Goal: Information Seeking & Learning: Learn about a topic

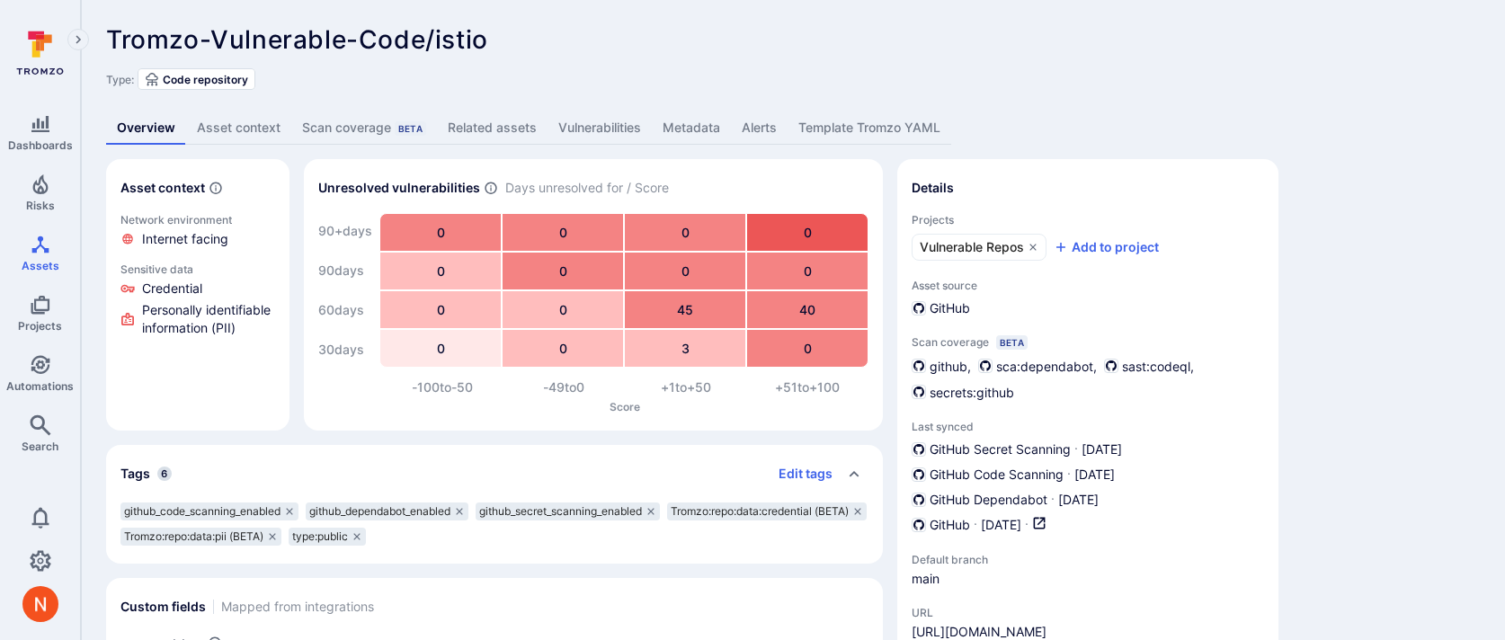
click at [611, 132] on link "Vulnerabilities" at bounding box center [600, 128] width 104 height 33
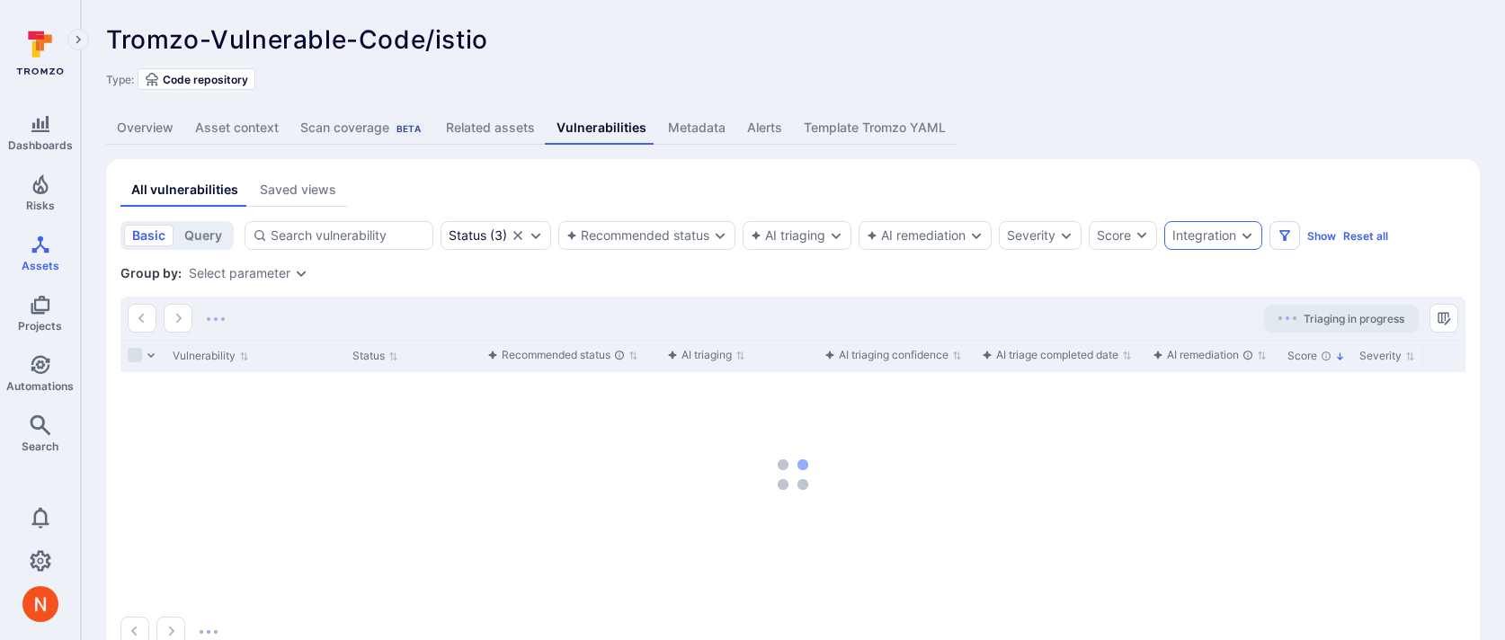
click at [1231, 242] on div "Integration" at bounding box center [1205, 235] width 64 height 14
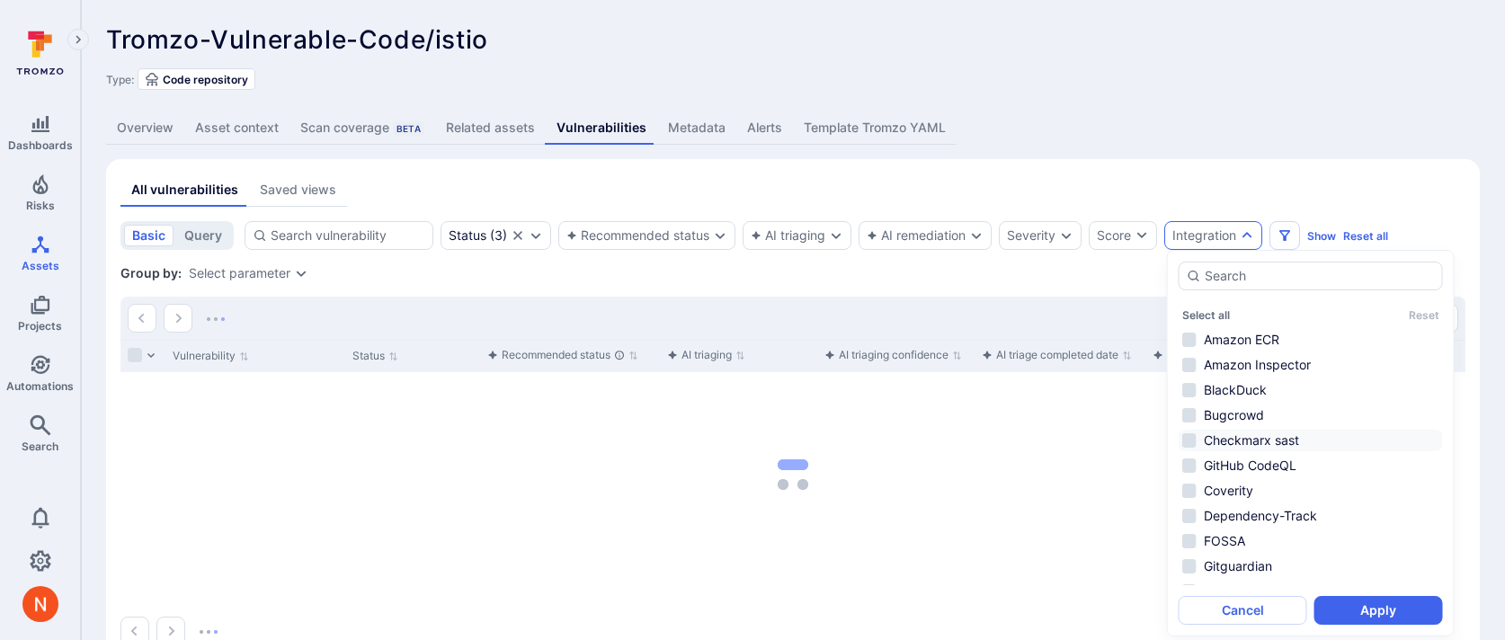
click at [1280, 441] on li "Checkmarx sast" at bounding box center [1311, 441] width 264 height 22
click at [1358, 610] on button "Apply" at bounding box center [1379, 610] width 129 height 29
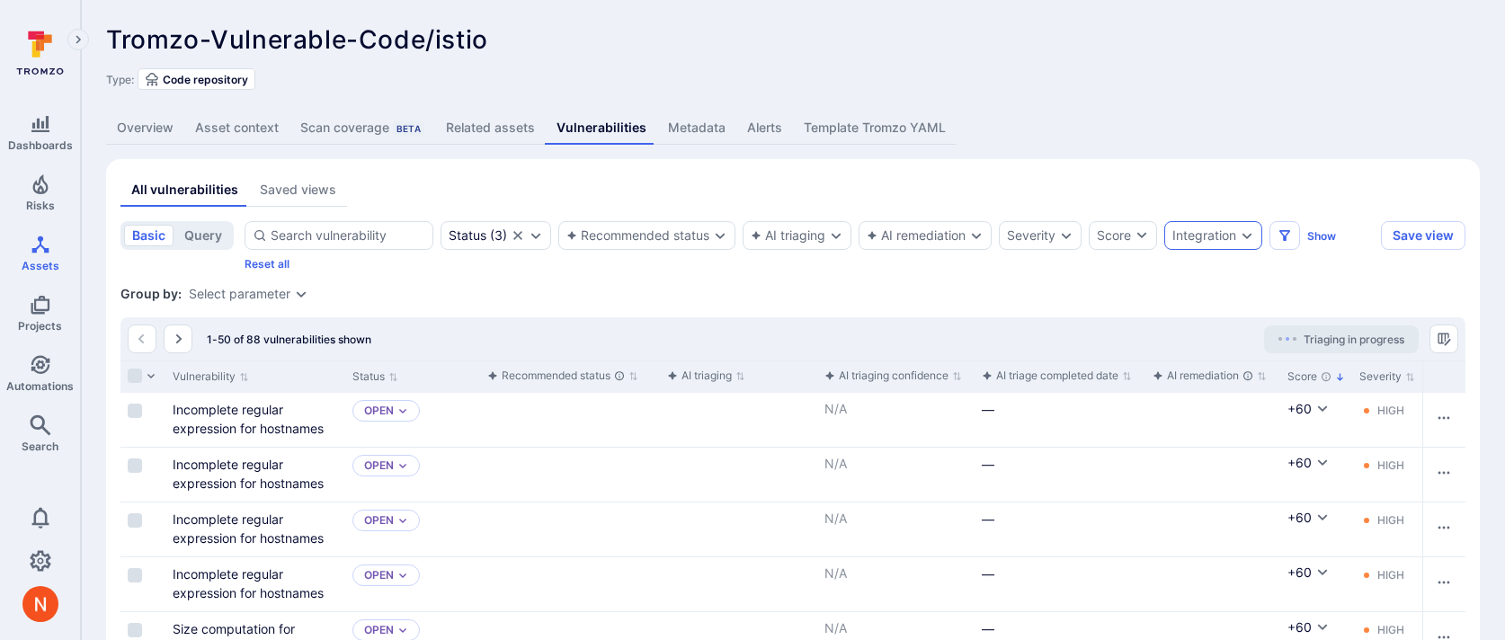
click at [1209, 230] on div "Integration" at bounding box center [1205, 235] width 64 height 14
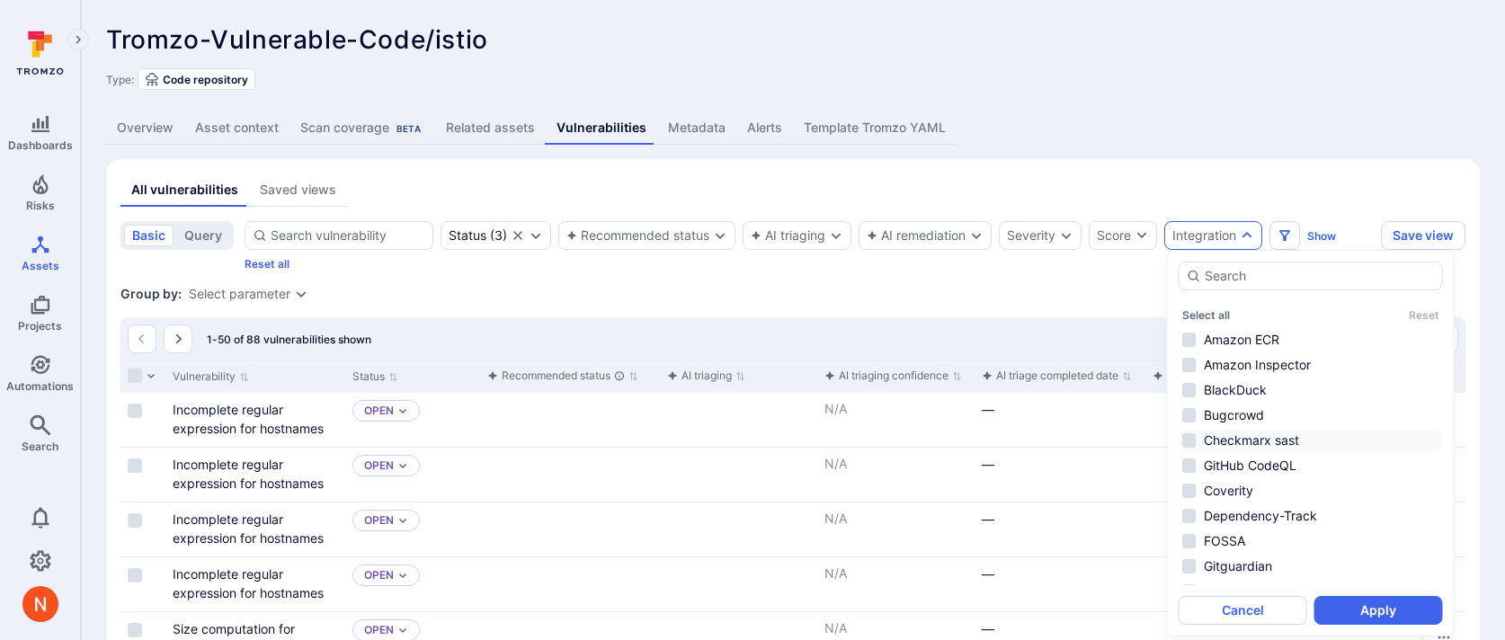
click at [1218, 436] on li "Checkmarx sast" at bounding box center [1311, 441] width 264 height 22
click at [1349, 616] on button "Apply" at bounding box center [1379, 610] width 129 height 29
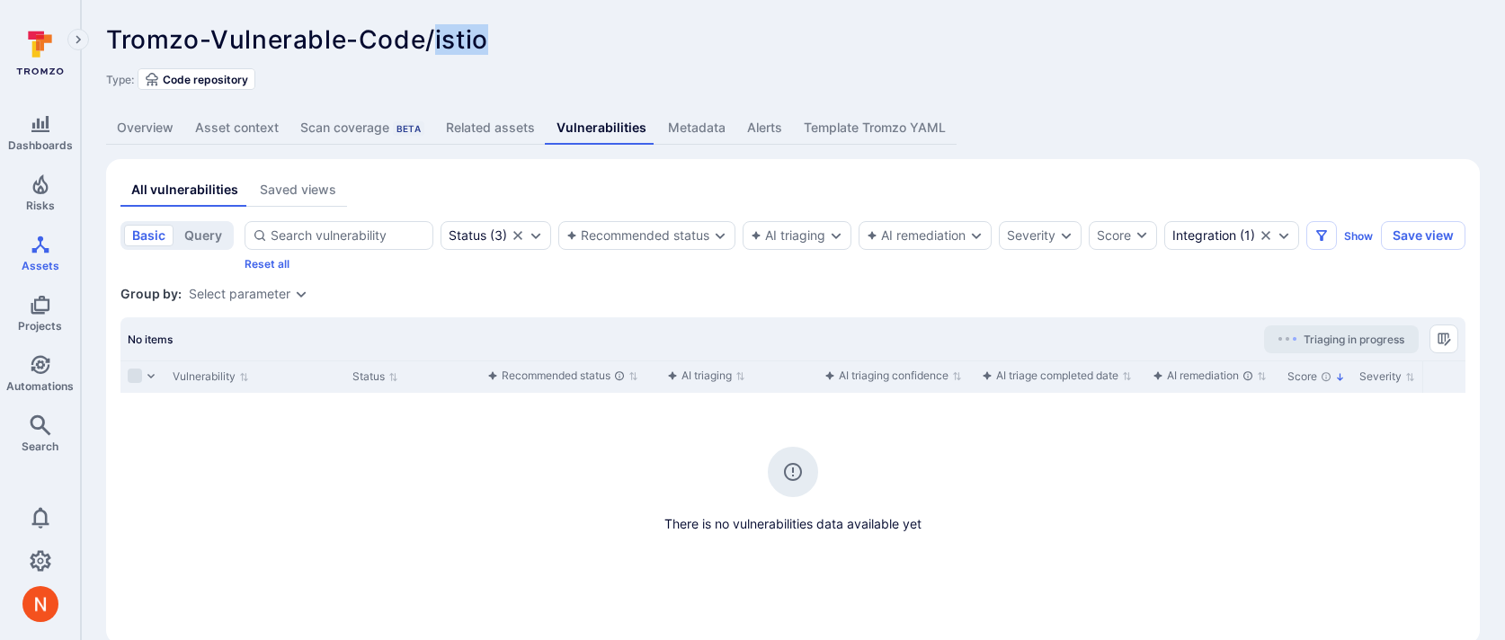
drag, startPoint x: 485, startPoint y: 38, endPoint x: 432, endPoint y: 38, distance: 53.1
click at [432, 38] on span "Tromzo-Vulnerable-Code/istio" at bounding box center [297, 39] width 382 height 31
copy span "istio"
